Goal: Information Seeking & Learning: Learn about a topic

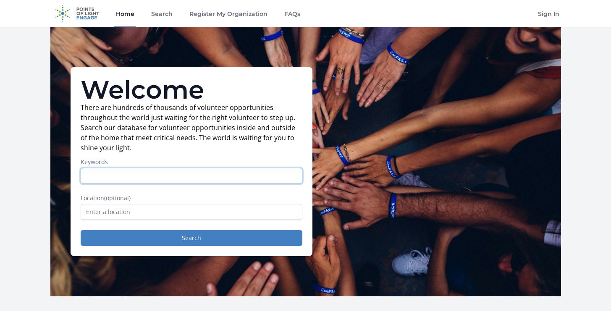
click at [179, 178] on input "Keywords" at bounding box center [192, 176] width 222 height 16
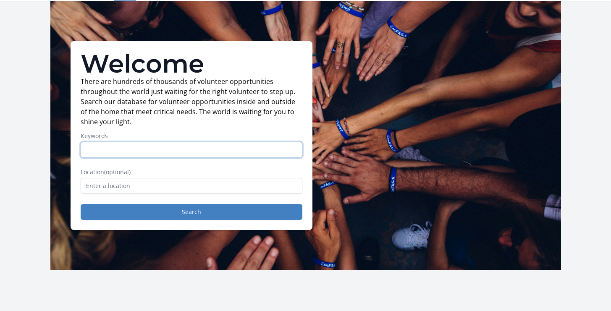
scroll to position [21, 0]
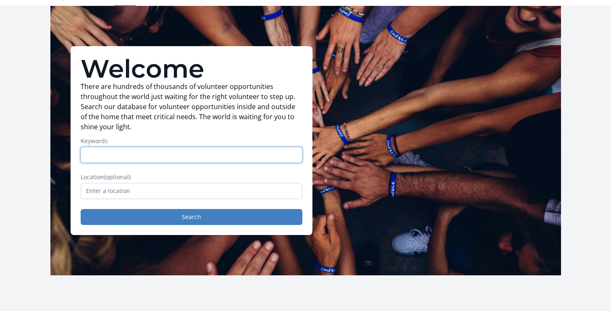
click at [171, 161] on input "Keywords" at bounding box center [192, 155] width 222 height 16
type input "clinic"
click at [81, 209] on button "Search" at bounding box center [192, 217] width 222 height 16
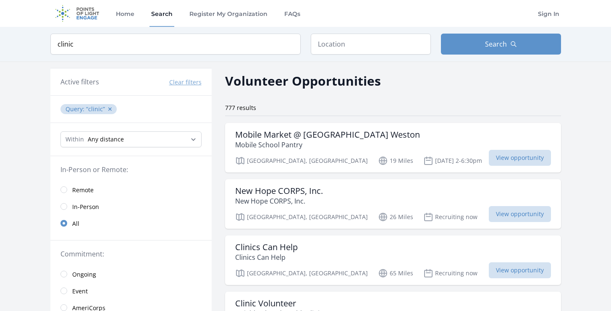
click at [73, 201] on span "In-Person" at bounding box center [85, 206] width 27 height 10
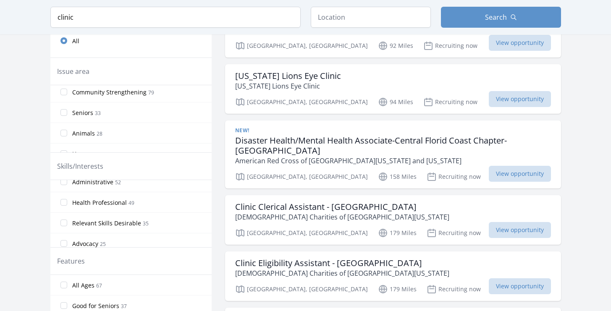
scroll to position [9, 0]
click at [94, 202] on span "Health Professional" at bounding box center [99, 202] width 55 height 8
click at [67, 202] on input "Health Professional 49" at bounding box center [63, 201] width 7 height 7
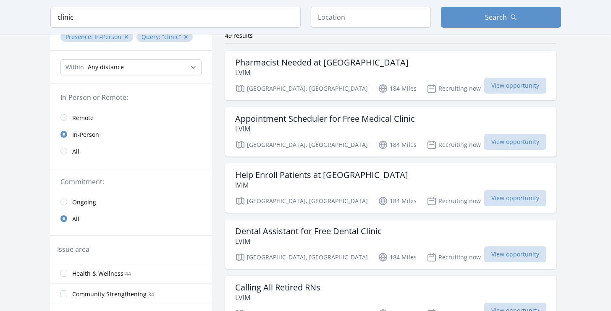
scroll to position [0, 0]
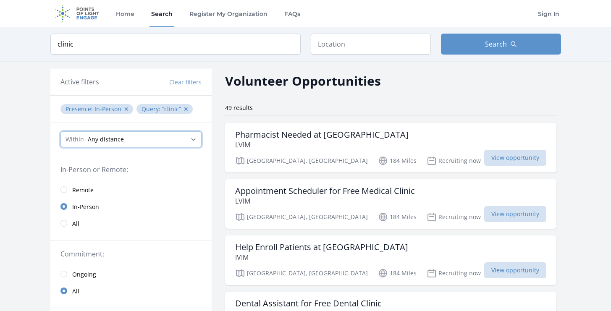
click at [121, 144] on select "Any distance , 5 Miles , 20 Miles , 50 Miles , 100 Miles" at bounding box center [130, 139] width 141 height 16
select select "32186"
click at [60, 131] on select "Any distance , 5 Miles , 20 Miles , 50 Miles , 100 Miles" at bounding box center [130, 139] width 141 height 16
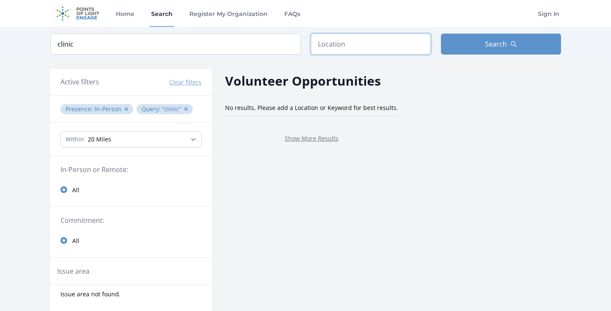
click at [341, 43] on input "text" at bounding box center [371, 44] width 120 height 21
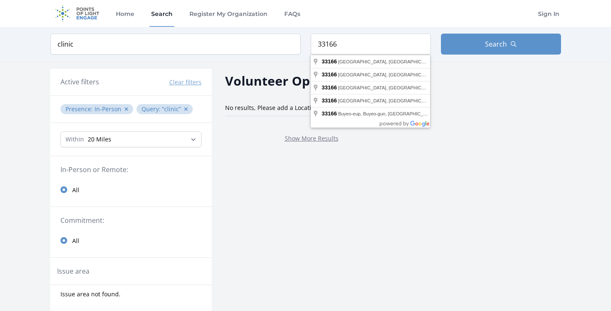
type input "Miami, FL 33166, USA"
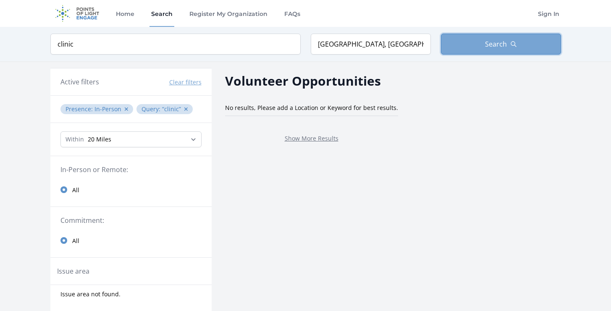
click at [512, 53] on button "Search" at bounding box center [501, 44] width 120 height 21
click at [183, 110] on button "✕" at bounding box center [185, 109] width 5 height 8
click at [124, 107] on button "✕" at bounding box center [126, 109] width 5 height 8
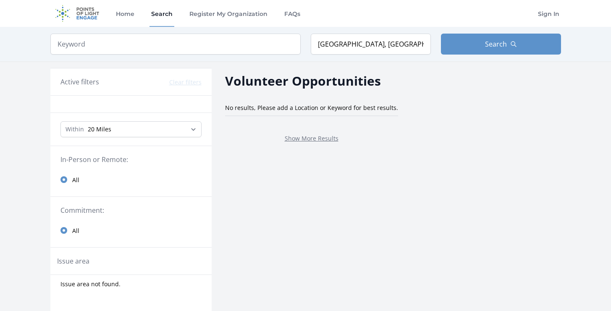
click at [22, 119] on main "Keyword Location Miami, FL 33166, USA Search Active filters Clear filters" at bounding box center [305, 279] width 611 height 505
click at [185, 133] on select "Any distance , 5 Miles , 20 Miles , 50 Miles , 100 Miles" at bounding box center [130, 129] width 141 height 16
select select "80467"
click at [60, 121] on select "Any distance , 5 Miles , 20 Miles , 50 Miles , 100 Miles" at bounding box center [130, 129] width 141 height 16
click at [523, 43] on button "Search" at bounding box center [501, 44] width 120 height 21
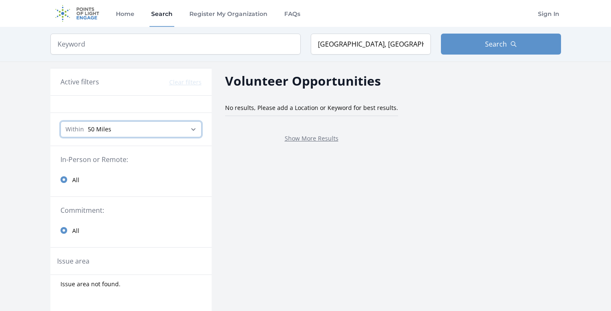
click at [162, 130] on select "Any distance , 5 Miles , 20 Miles , 50 Miles , 100 Miles" at bounding box center [130, 129] width 141 height 16
select select "all"
click at [60, 121] on select "Any distance , 5 Miles , 20 Miles , 50 Miles , 100 Miles" at bounding box center [130, 129] width 141 height 16
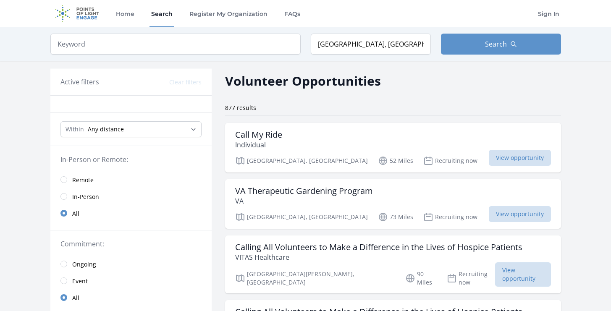
click at [91, 13] on img at bounding box center [77, 13] width 54 height 27
